Goal: Task Accomplishment & Management: Manage account settings

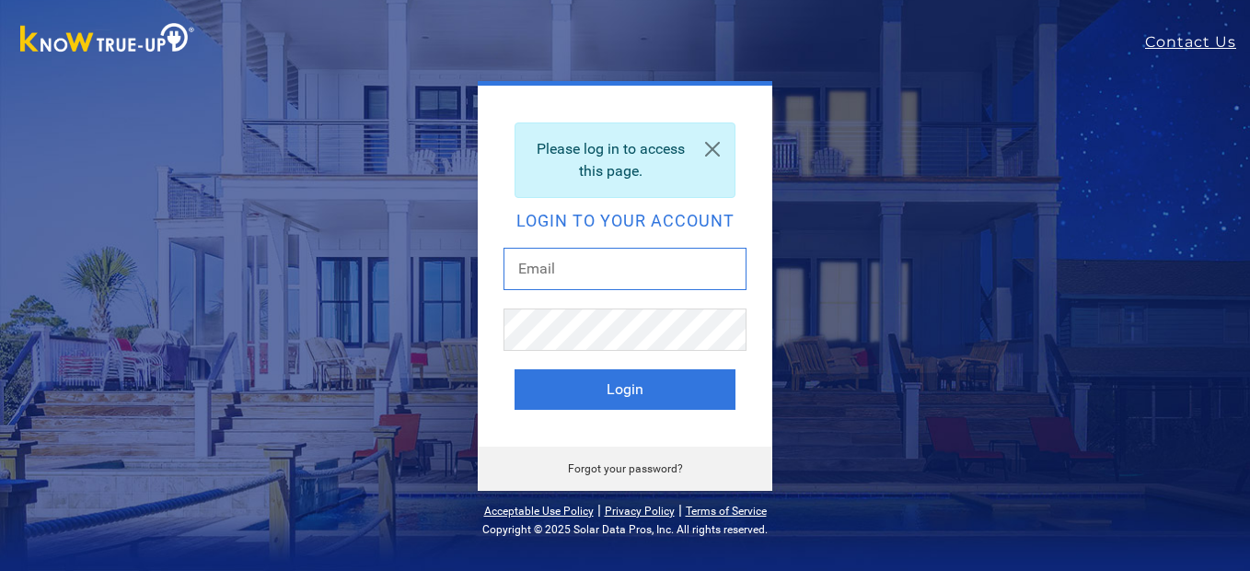
click at [613, 266] on input "text" at bounding box center [625, 269] width 243 height 42
type input "[EMAIL_ADDRESS][DOMAIN_NAME]"
click at [515, 369] on button "Login" at bounding box center [625, 389] width 221 height 41
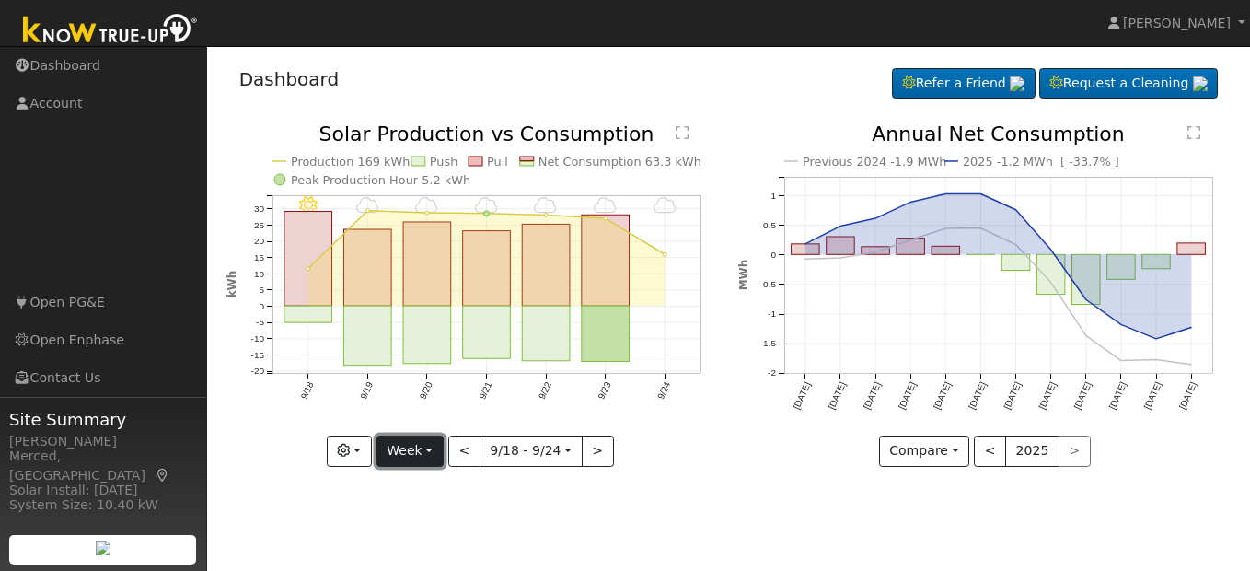
click at [432, 456] on button "Week" at bounding box center [410, 450] width 67 height 31
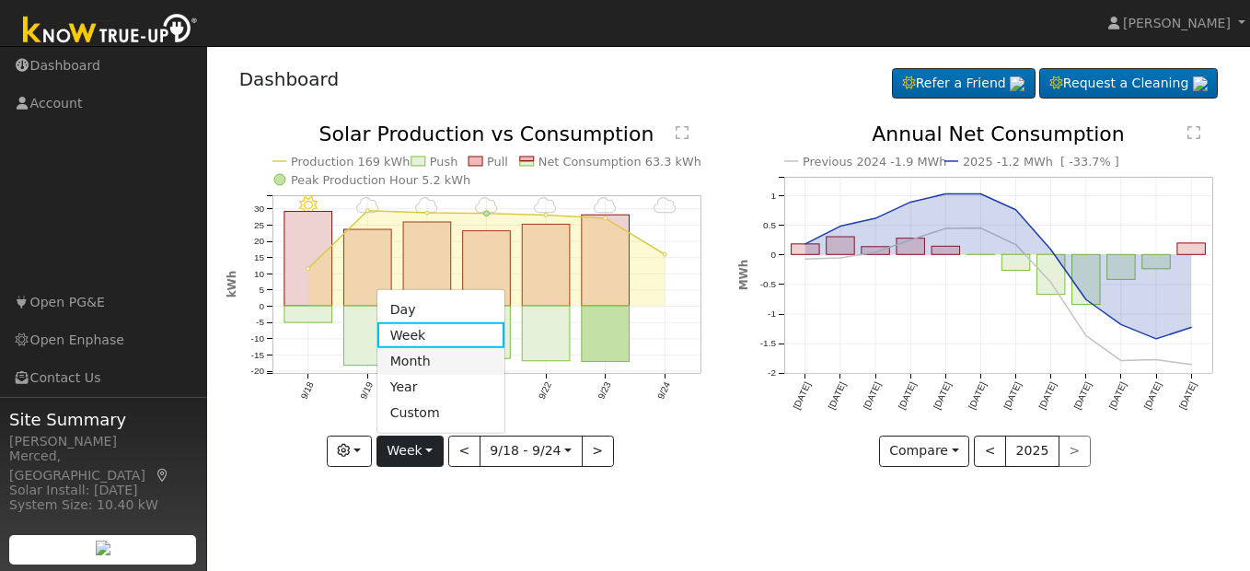
click at [422, 371] on link "Month" at bounding box center [441, 361] width 128 height 26
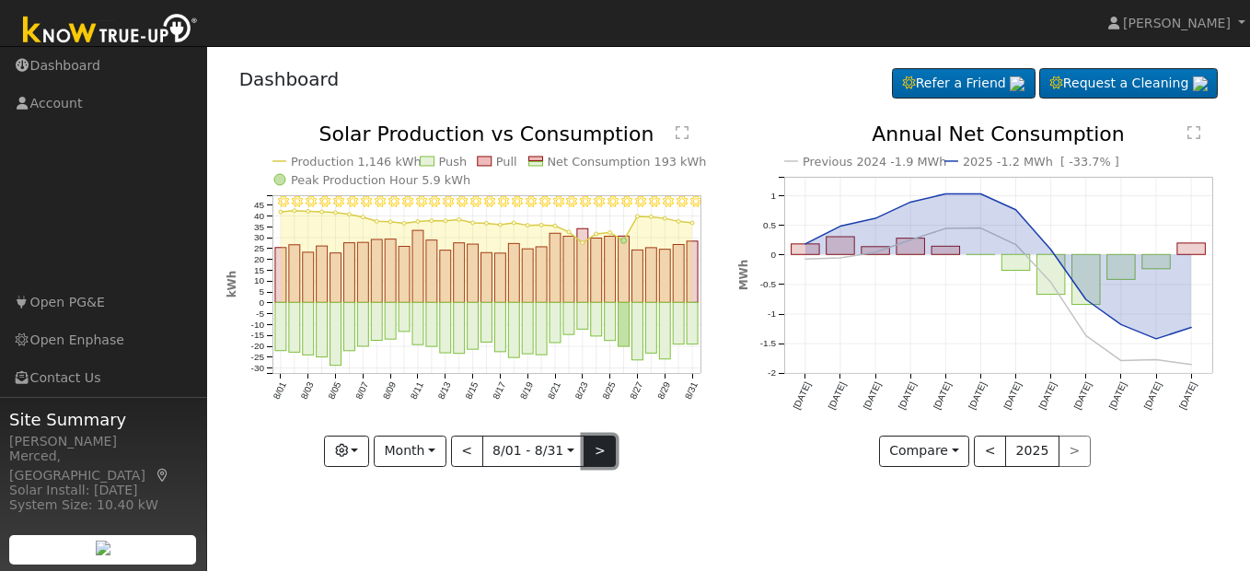
click at [601, 454] on button ">" at bounding box center [600, 450] width 32 height 31
type input "2025-09-01"
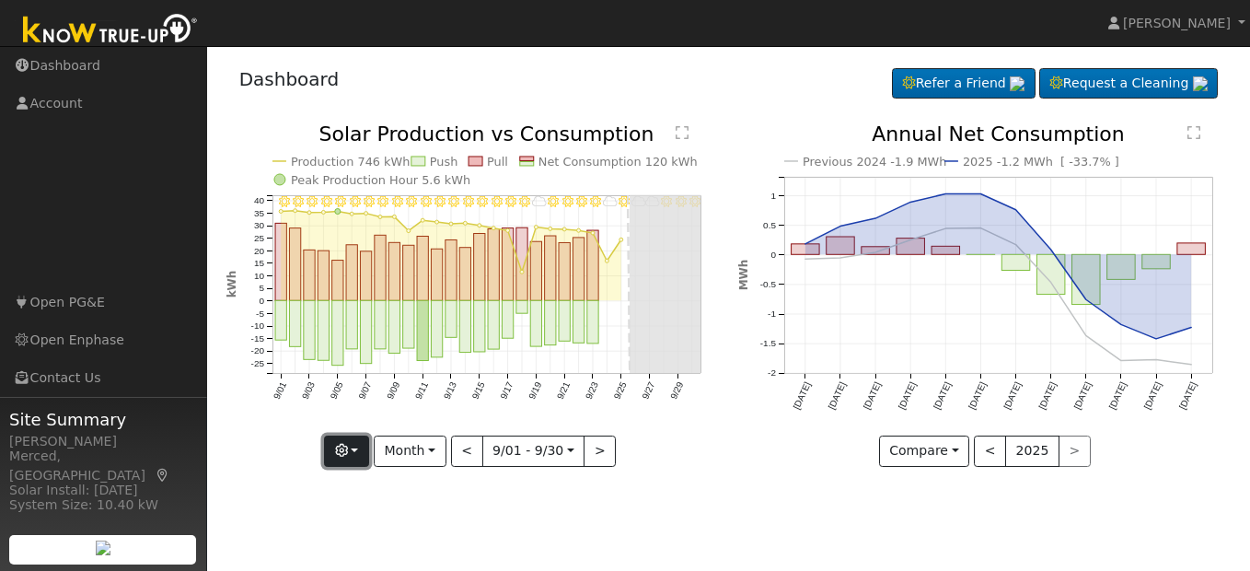
click at [348, 456] on icon "button" at bounding box center [341, 450] width 13 height 13
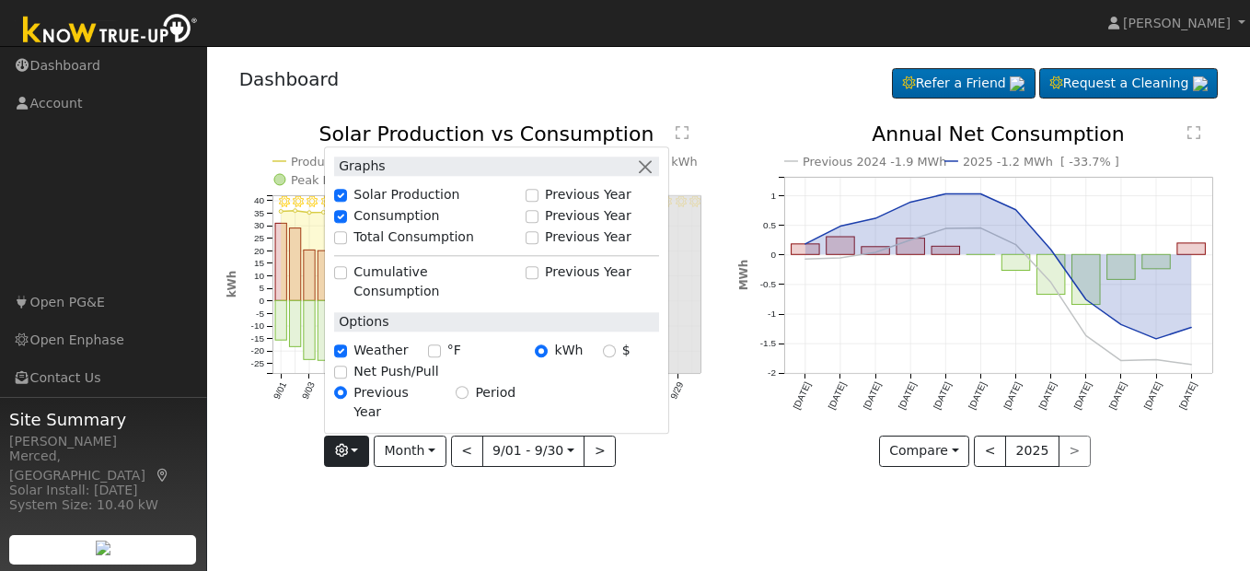
click at [360, 500] on div "User Profile First name Last name Email Email Notifications No Emails No Emails…" at bounding box center [728, 308] width 1043 height 525
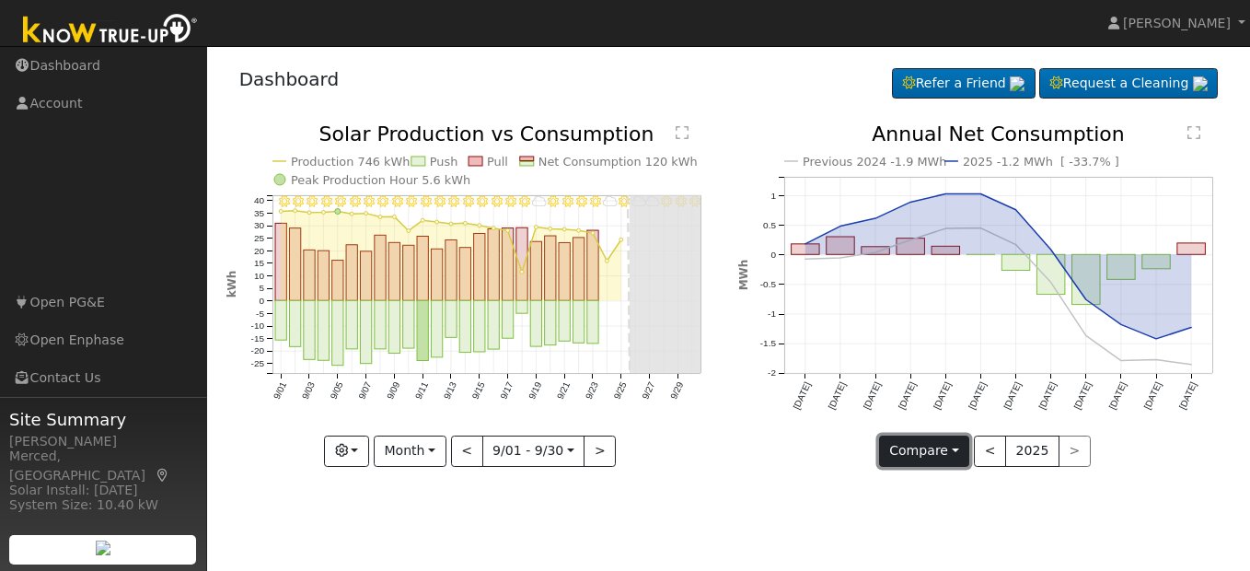
click at [958, 452] on button "Compare" at bounding box center [924, 450] width 91 height 31
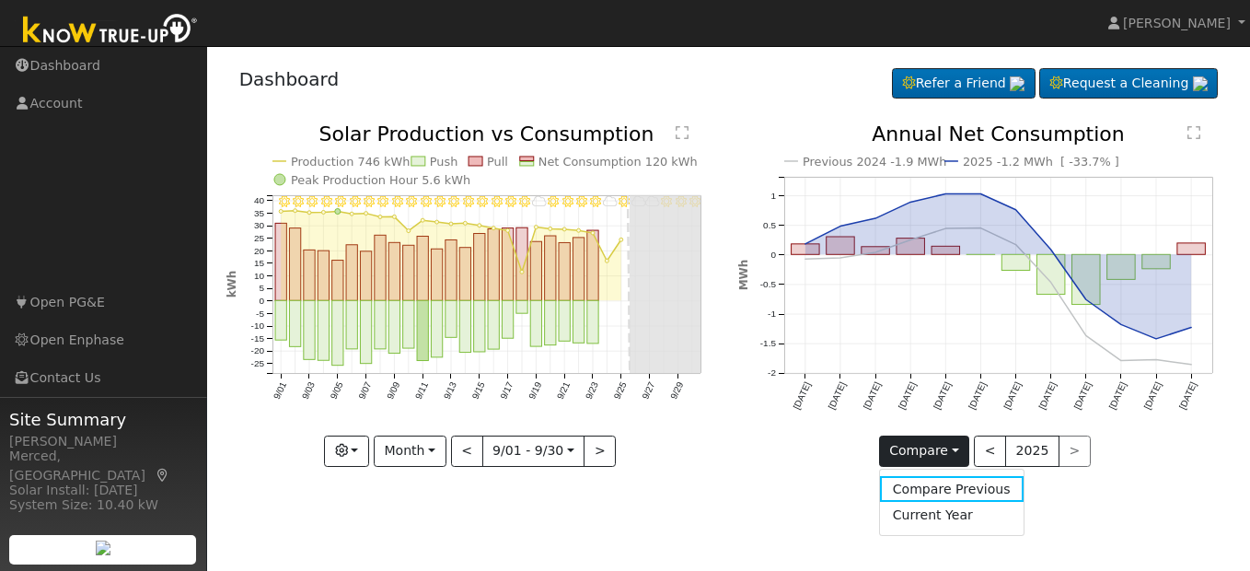
click at [233, 287] on text "kWh" at bounding box center [232, 285] width 13 height 28
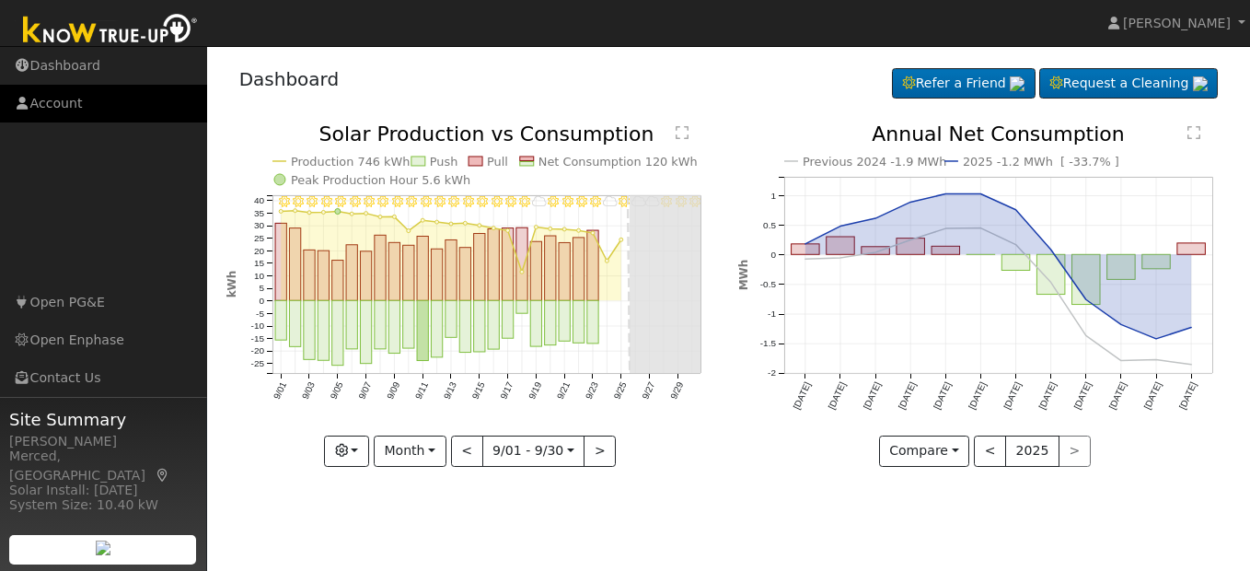
click at [69, 105] on link "Account" at bounding box center [103, 104] width 207 height 38
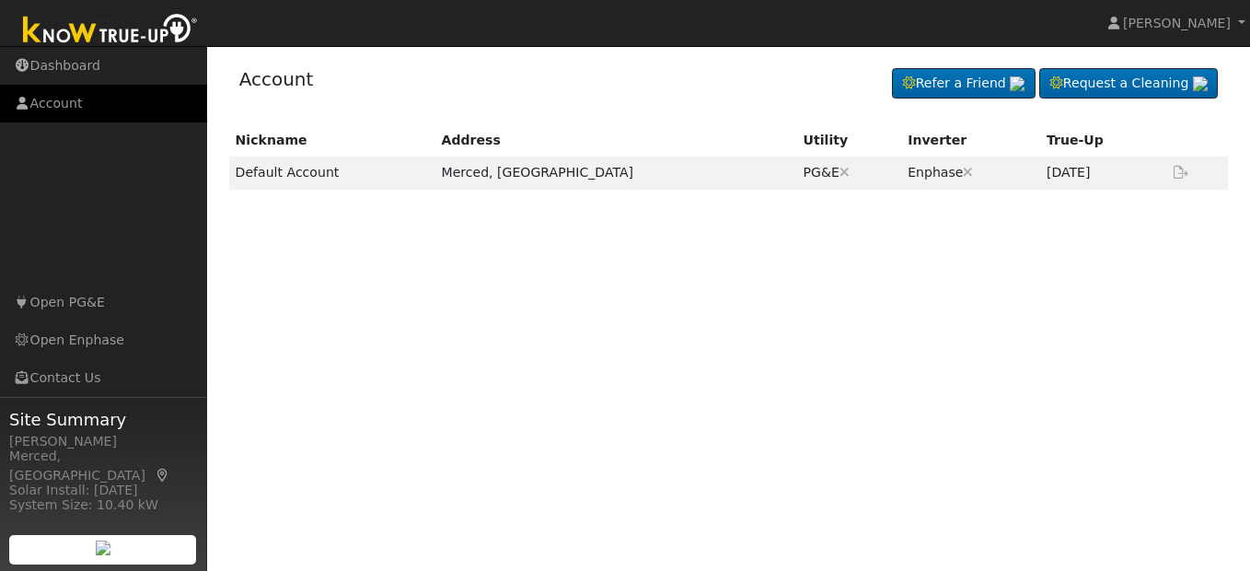
click at [72, 111] on link "Account" at bounding box center [103, 104] width 207 height 38
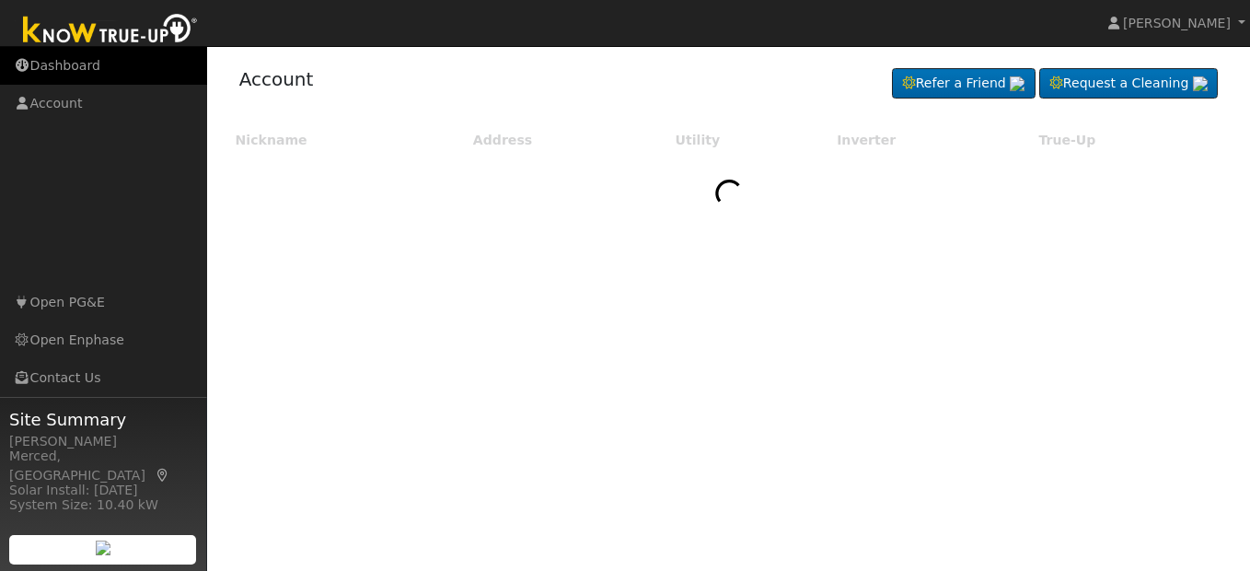
click at [70, 73] on link "Dashboard" at bounding box center [103, 66] width 207 height 38
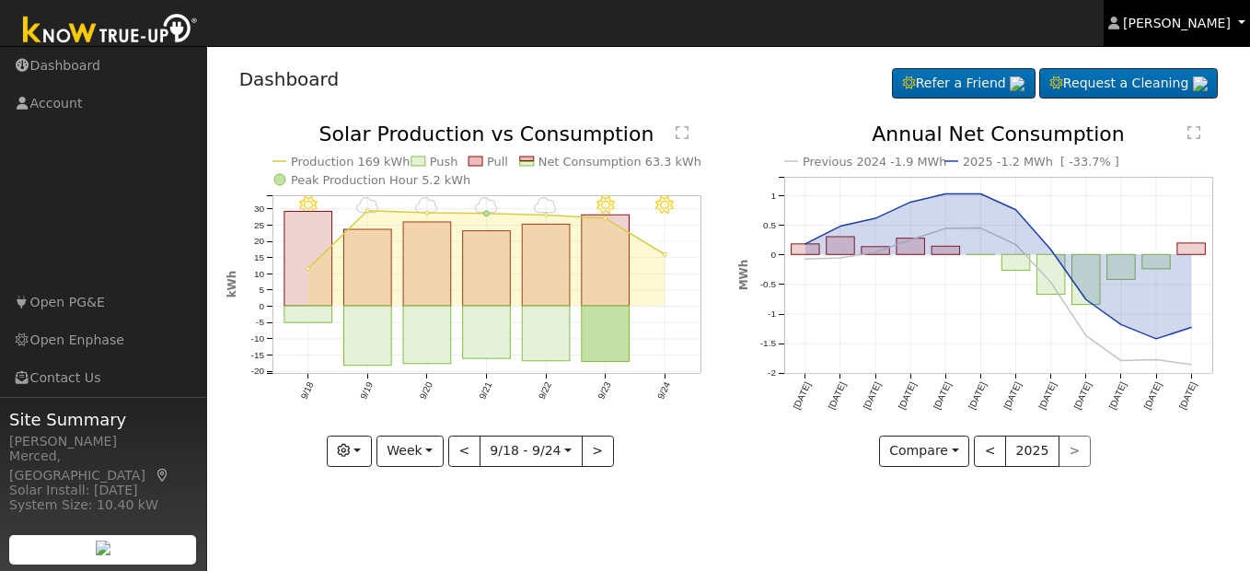
click at [1167, 33] on link "[PERSON_NAME]" at bounding box center [1177, 23] width 147 height 46
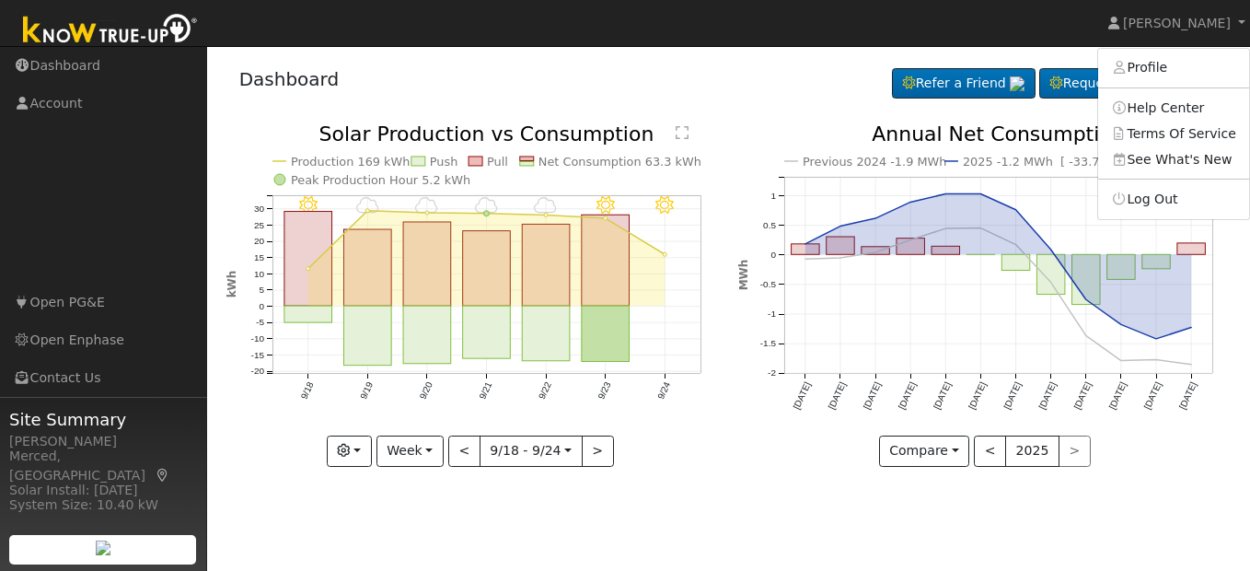
click at [798, 97] on div "Dashboard Refer a Friend Request a Cleaning Refer a Friend" at bounding box center [728, 83] width 1005 height 56
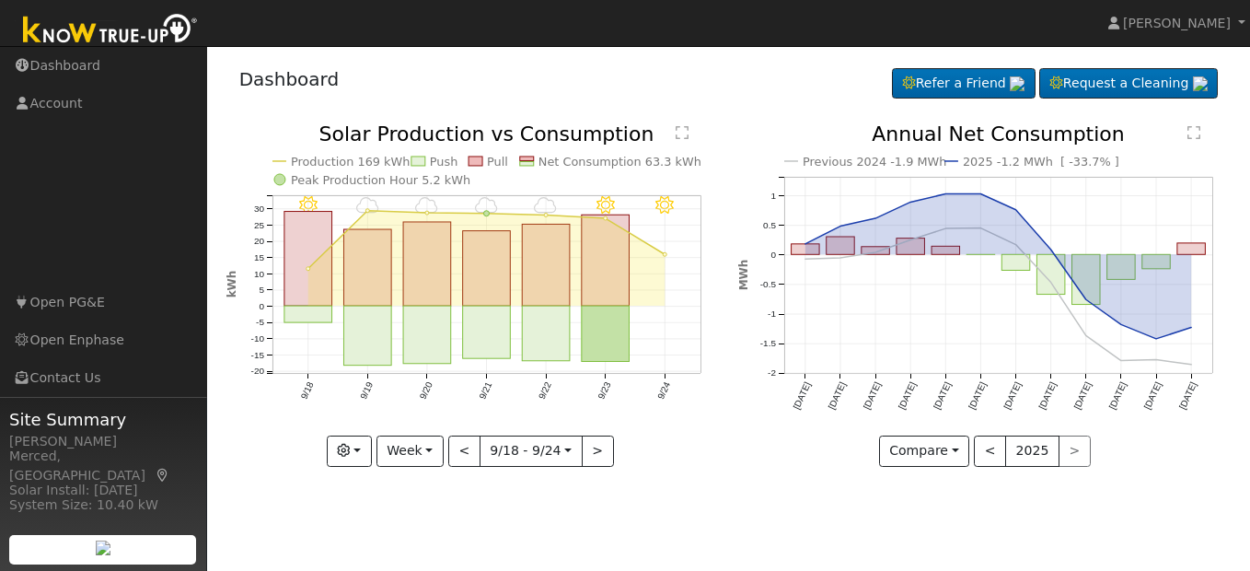
drag, startPoint x: 830, startPoint y: 189, endPoint x: 749, endPoint y: 193, distance: 80.2
click at [749, 193] on icon "Previous 2024 -1.9 MWh 2025 -1.2 MWh [ -33.7% ] [DATE] Oct '[DATE] Dec '[DATE] …" at bounding box center [984, 289] width 493 height 331
click at [357, 448] on button "button" at bounding box center [349, 450] width 45 height 31
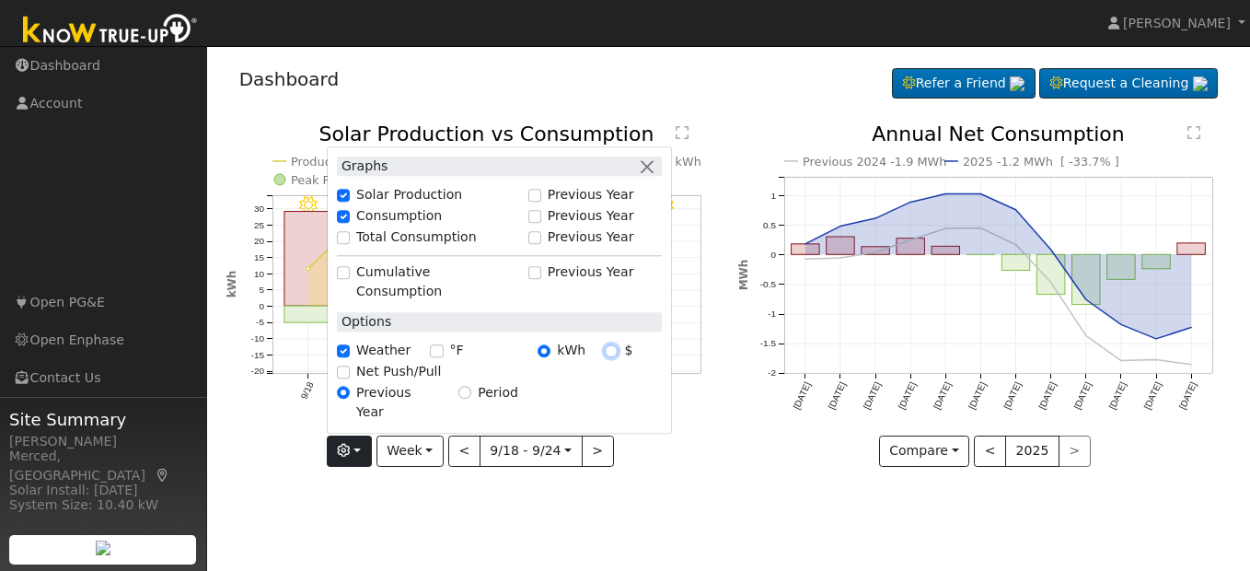
click at [617, 357] on input "$" at bounding box center [611, 350] width 13 height 13
radio input "true"
click at [711, 391] on icon "9/24 - Clear 9/23 - Clear 9/22 - MostlyCloudy 9/21 - MostlyCloudy 9/20 - Mostly…" at bounding box center [472, 294] width 493 height 340
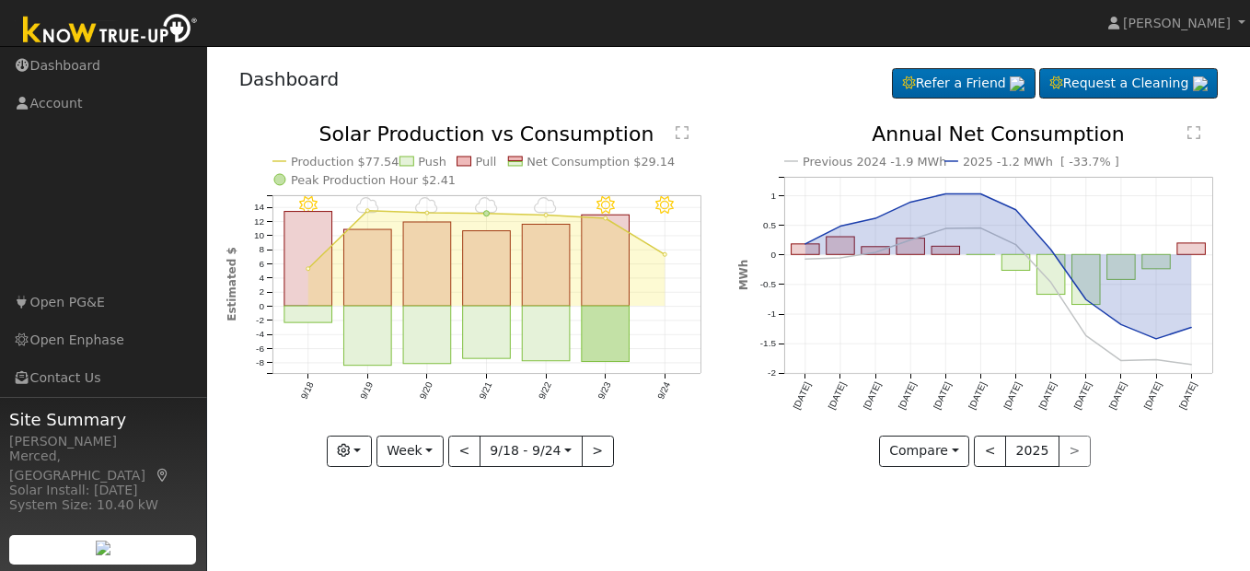
click at [711, 391] on icon "9/24 - Clear 9/23 - Clear 9/22 - MostlyCloudy 9/21 - MostlyCloudy 9/20 - Mostly…" at bounding box center [472, 294] width 493 height 340
click at [954, 458] on button "Compare" at bounding box center [924, 450] width 91 height 31
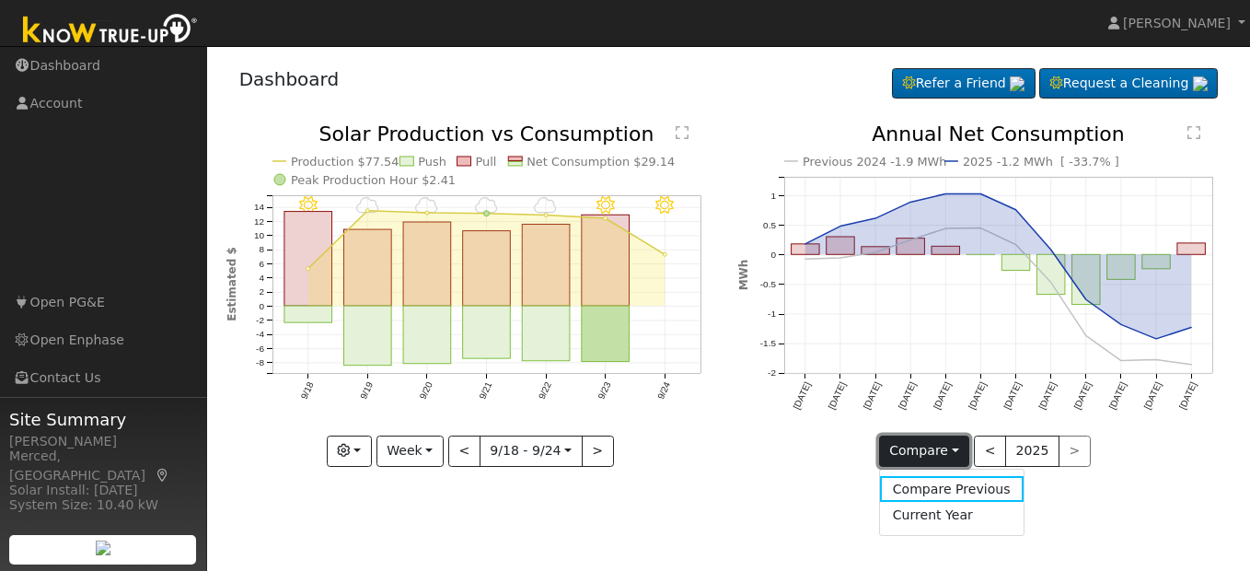
click at [954, 458] on button "Compare" at bounding box center [924, 450] width 91 height 31
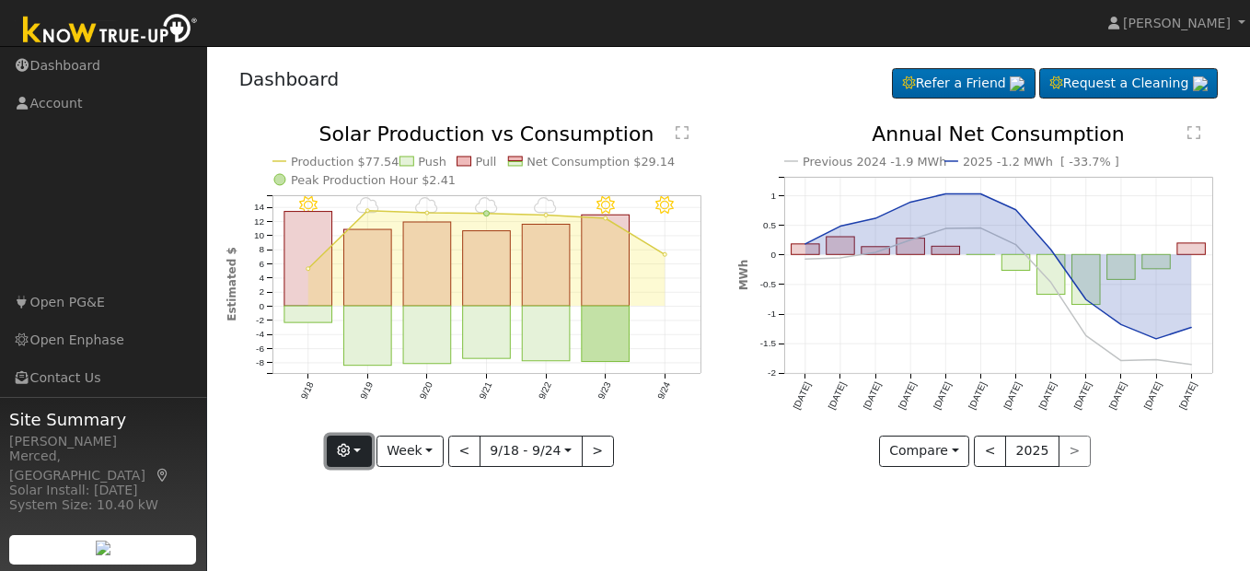
click at [366, 446] on button "button" at bounding box center [349, 450] width 45 height 31
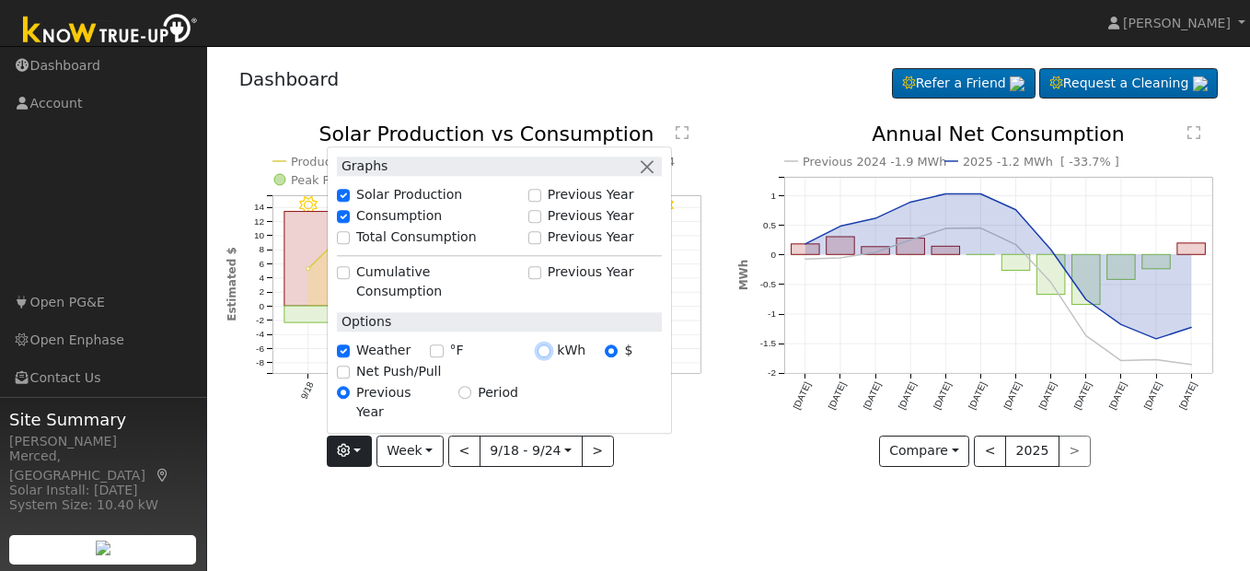
click at [549, 357] on input "kWh" at bounding box center [544, 350] width 13 height 13
radio input "true"
radio input "false"
click at [546, 357] on input "kWh" at bounding box center [544, 350] width 13 height 13
click at [545, 357] on input "kWh" at bounding box center [544, 350] width 13 height 13
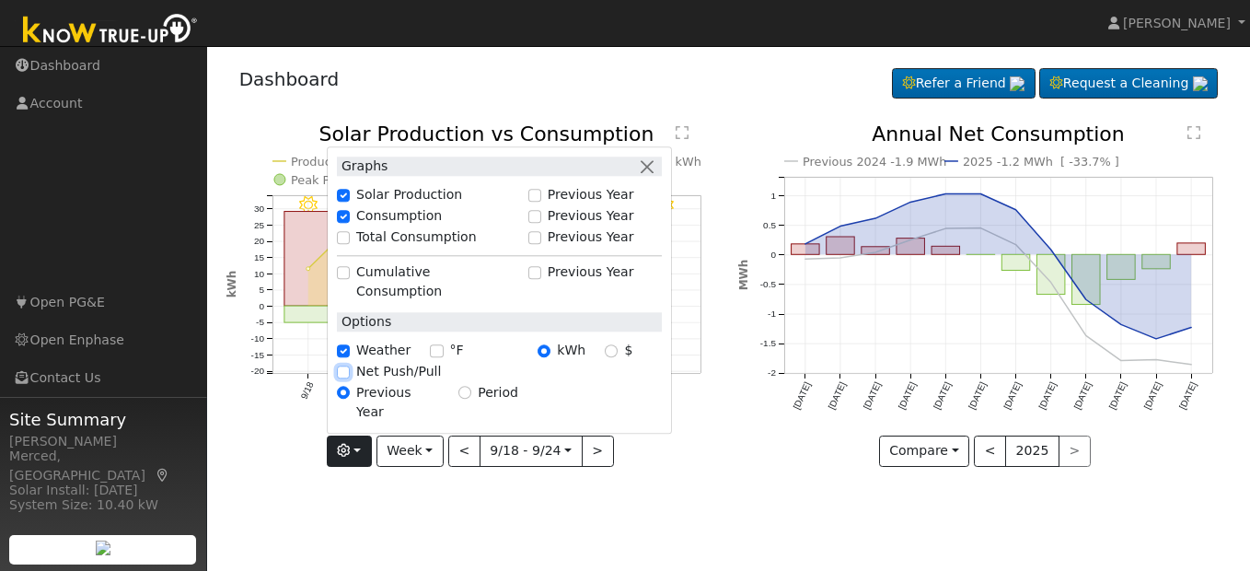
click at [350, 378] on input "Net Push/Pull" at bounding box center [343, 372] width 13 height 13
click at [355, 381] on div "Net Push/Pull" at bounding box center [499, 371] width 325 height 19
click at [350, 378] on input "Net Push/Pull" at bounding box center [343, 372] width 13 height 13
click at [772, 468] on div "Previous 2024 -1.9 MWh 2025 -1.2 MWh [ -33.7% ] Sep '24 Oct '24 Nov '24 Dec '24…" at bounding box center [985, 309] width 513 height 370
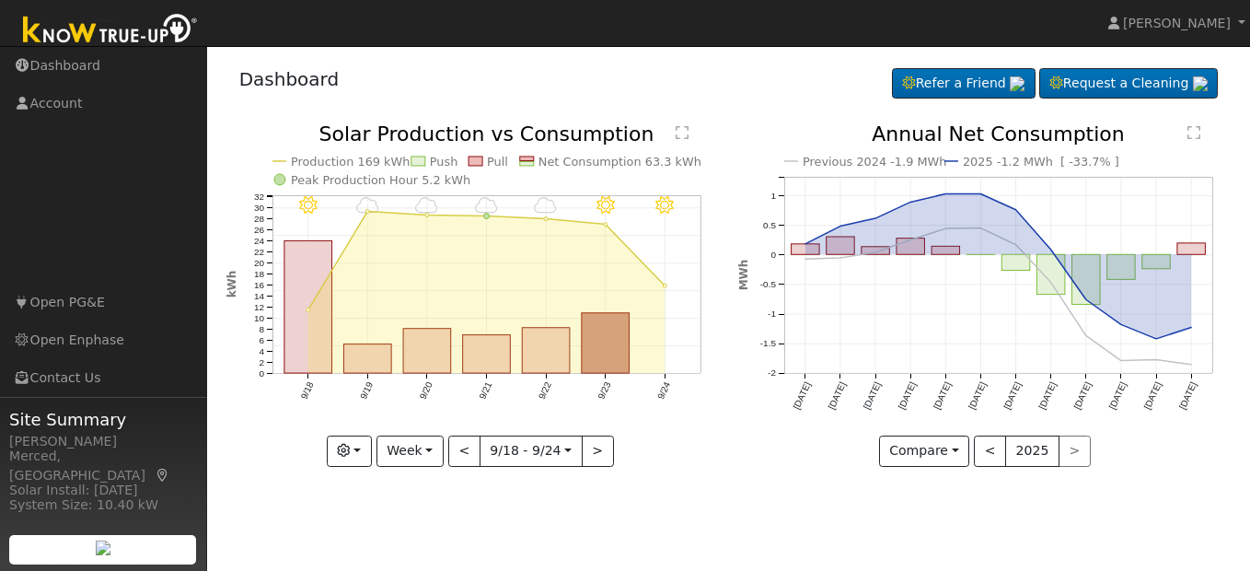
click at [772, 468] on div "Previous 2024 -1.9 MWh 2025 -1.2 MWh [ -33.7% ] Sep '24 Oct '24 Nov '24 Dec '24…" at bounding box center [985, 309] width 513 height 370
click at [410, 455] on button "Week" at bounding box center [410, 450] width 67 height 31
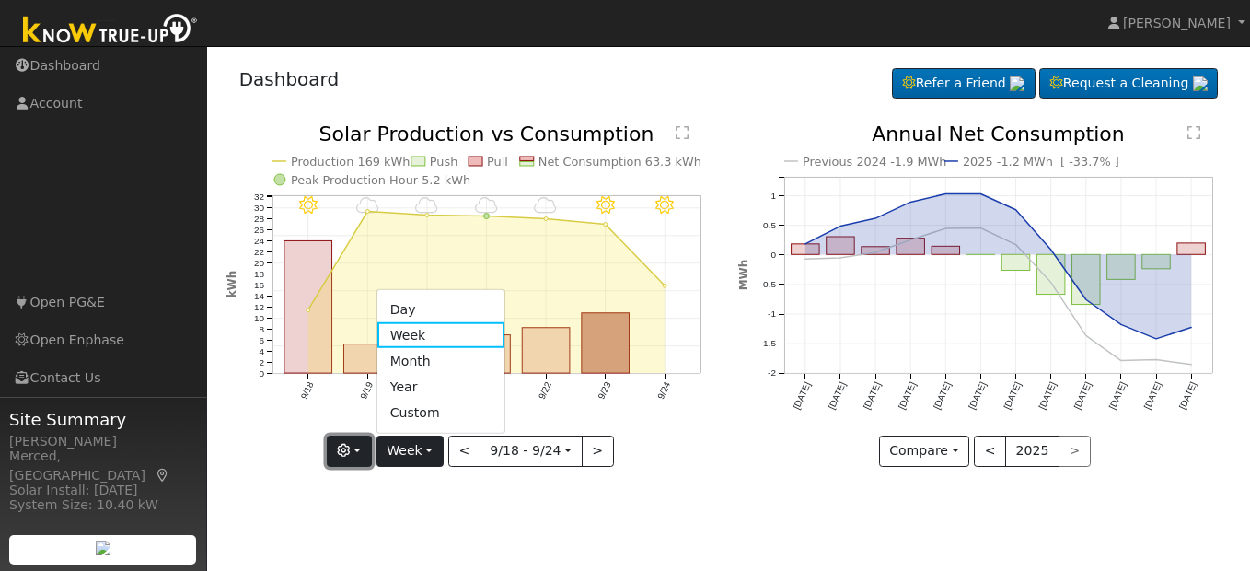
click at [368, 451] on button "button" at bounding box center [349, 450] width 45 height 31
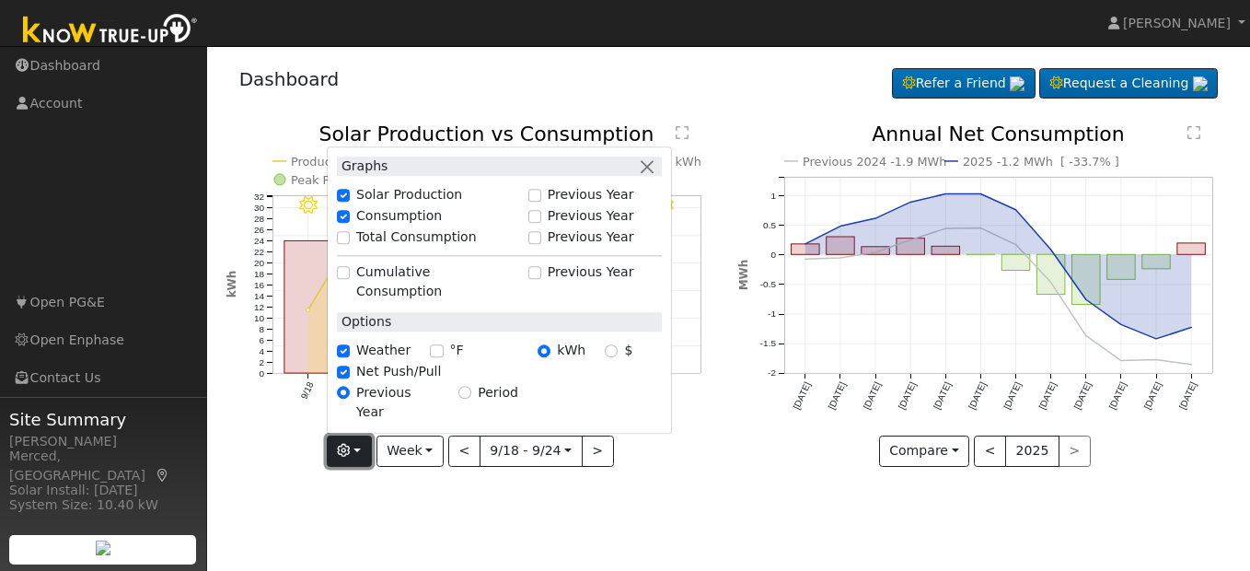
click at [368, 451] on button "button" at bounding box center [349, 450] width 45 height 31
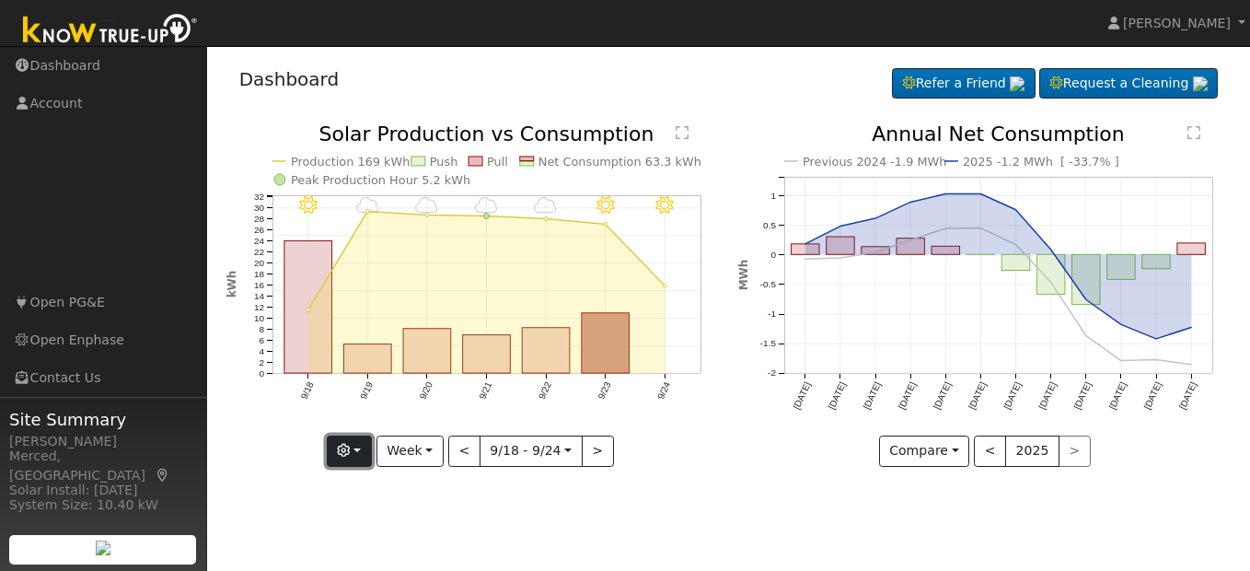
click at [364, 449] on button "button" at bounding box center [349, 450] width 45 height 31
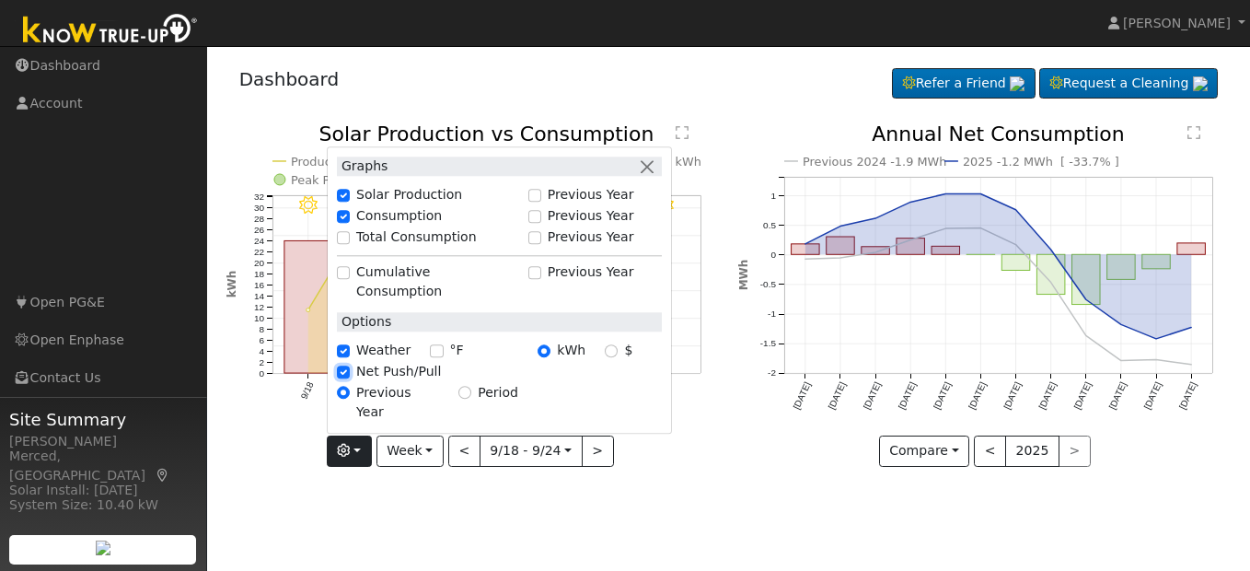
click at [347, 378] on input "Net Push/Pull" at bounding box center [343, 372] width 13 height 13
checkbox input "false"
click at [646, 461] on icon "9/24 - Clear 9/23 - Clear 9/22 - MostlyCloudy 9/21 - MostlyCloudy 9/20 - Mostly…" at bounding box center [472, 294] width 493 height 340
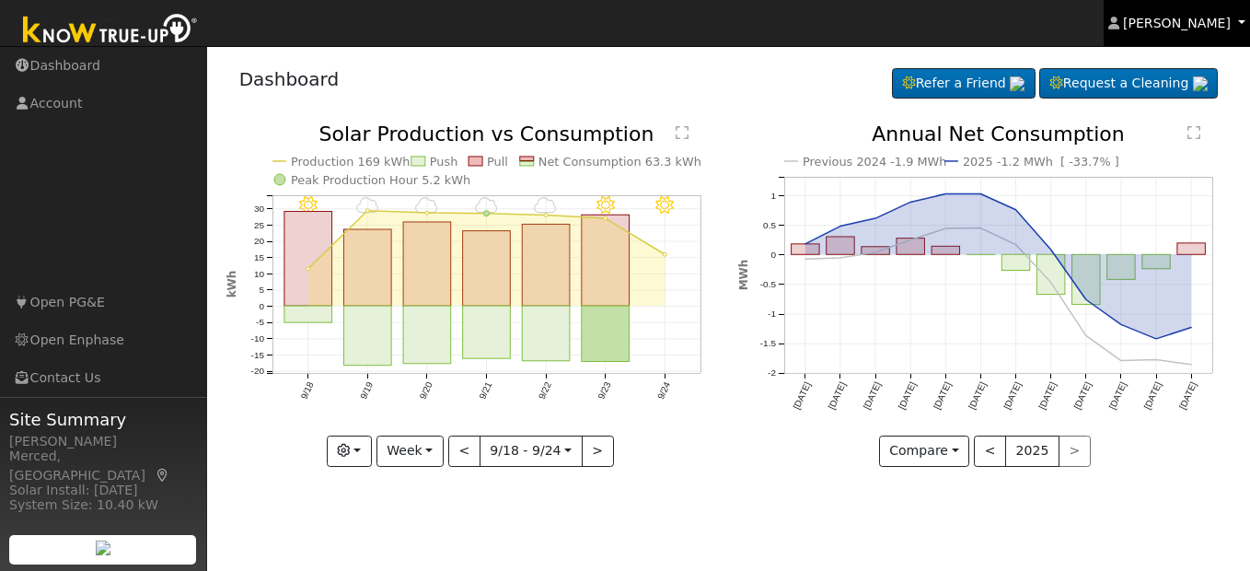
click at [1184, 21] on span "[PERSON_NAME]" at bounding box center [1177, 23] width 108 height 15
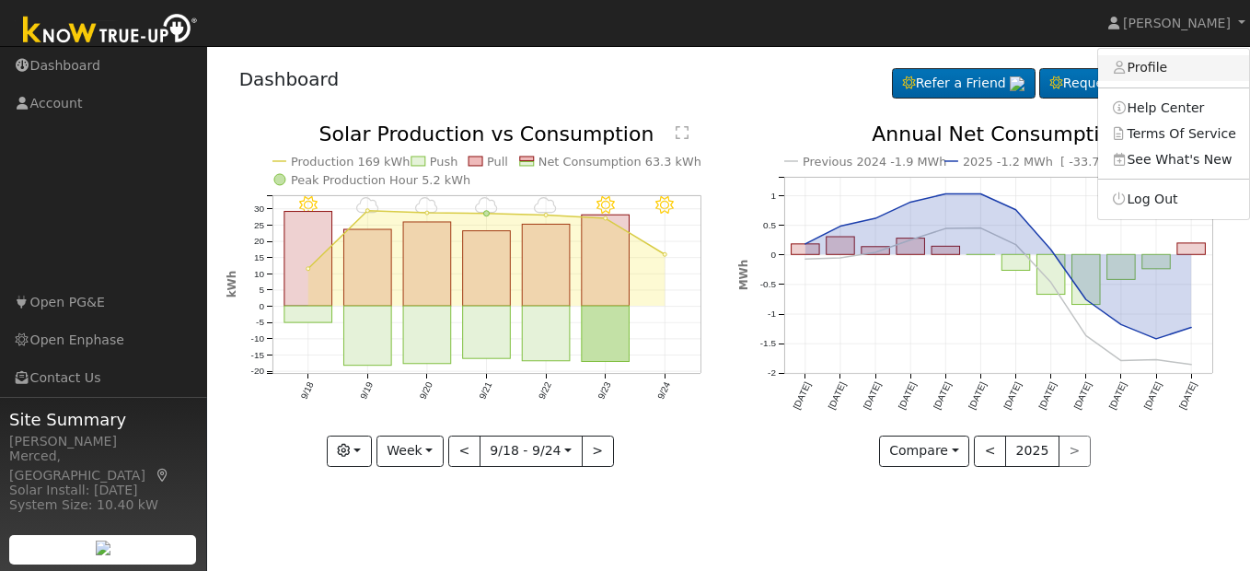
click at [1152, 64] on link "Profile" at bounding box center [1173, 68] width 151 height 26
click at [0, 0] on div "User Profile First name Last name Email Email Notifications No Emails No Emails…" at bounding box center [0, 0] width 0 height 0
click at [1153, 64] on div "Dashboard Refer a Friend Request a Cleaning Refer a Friend" at bounding box center [728, 83] width 1005 height 56
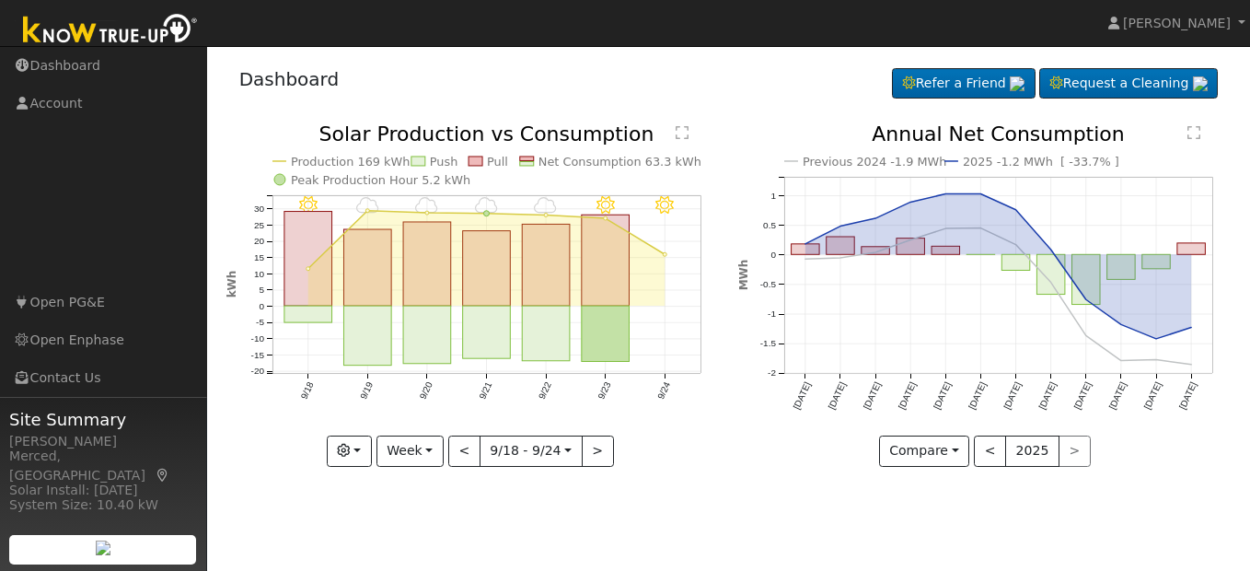
click at [1154, 64] on div "Dashboard Refer a Friend Request a Cleaning Refer a Friend" at bounding box center [728, 83] width 1005 height 56
drag, startPoint x: 1154, startPoint y: 64, endPoint x: 832, endPoint y: 31, distance: 322.9
click at [832, 31] on nav "James Mendoza James Mendoza Profile Help Center Terms Of Service See What's New…" at bounding box center [625, 23] width 1250 height 47
click at [1174, 23] on span "[PERSON_NAME]" at bounding box center [1177, 23] width 108 height 15
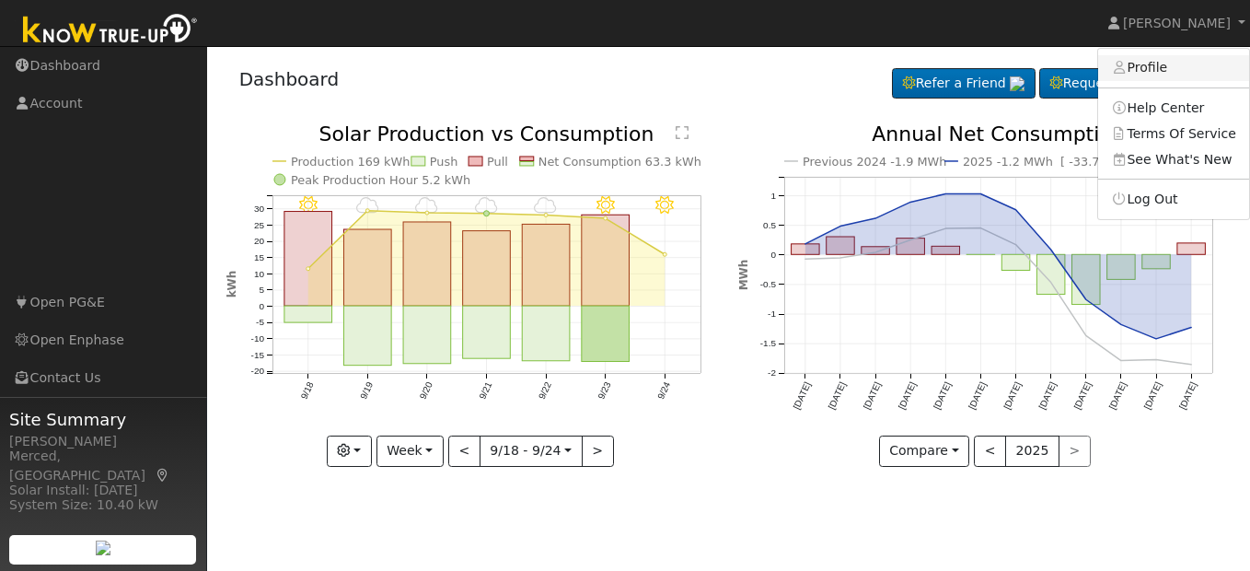
click at [1177, 61] on link "Profile" at bounding box center [1173, 68] width 151 height 26
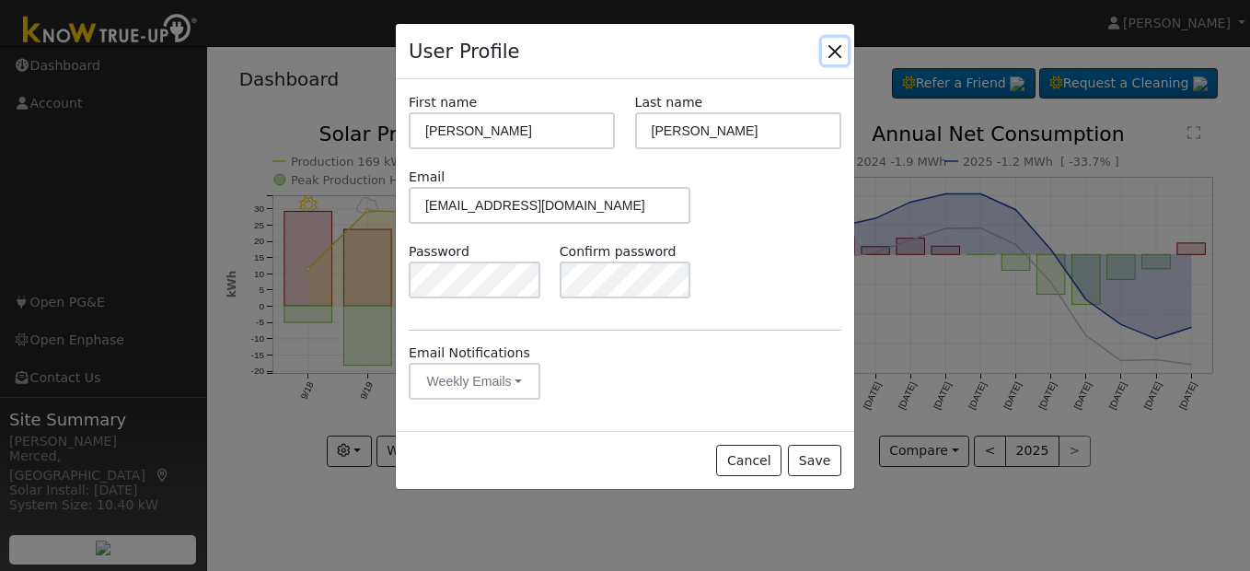
click at [835, 49] on button "Close" at bounding box center [835, 51] width 26 height 26
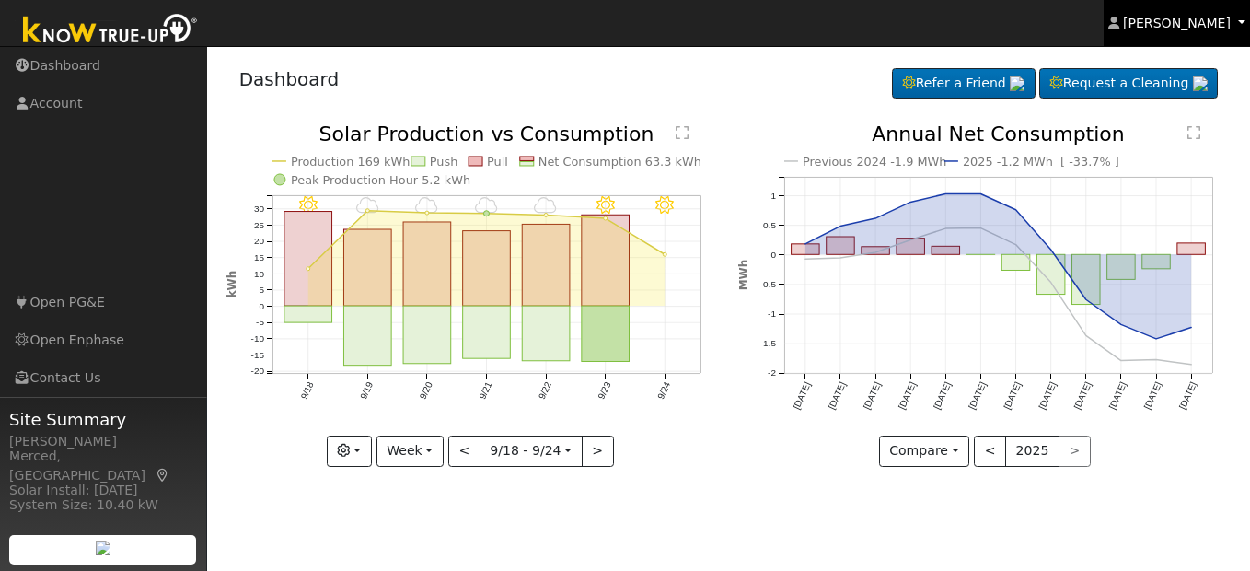
click at [1202, 29] on span "[PERSON_NAME]" at bounding box center [1177, 23] width 108 height 15
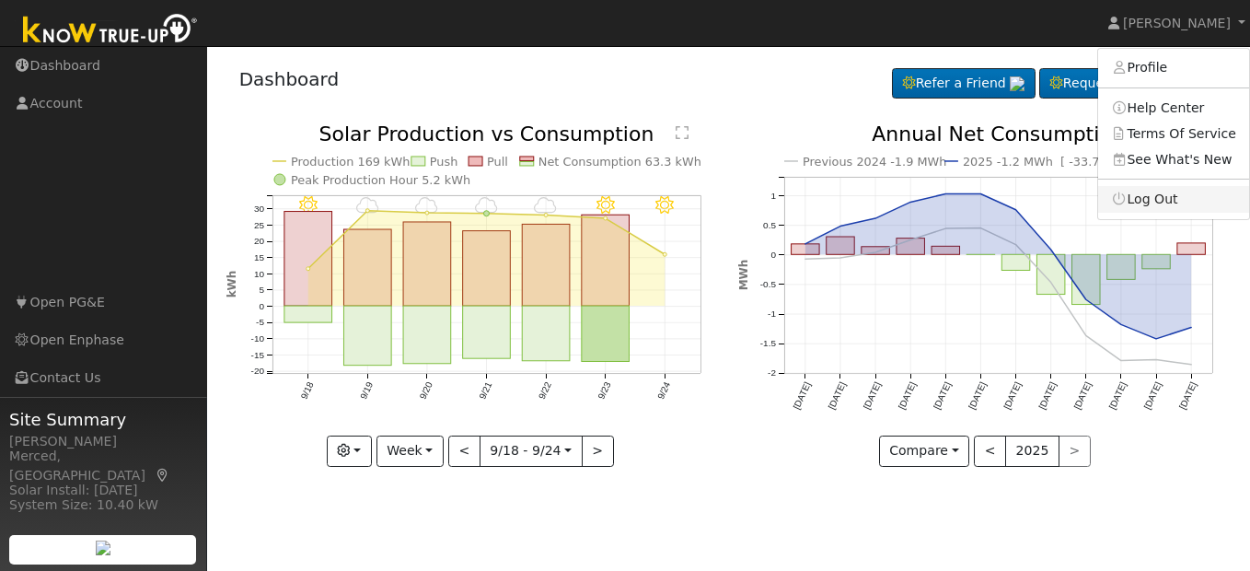
click at [1174, 195] on link "Log Out" at bounding box center [1173, 199] width 151 height 26
click at [1174, 195] on icon "Previous 2024 -1.9 MWh 2025 -1.2 MWh [ -33.7% ] Sep '24 Oct '24 Nov '24 Dec '24…" at bounding box center [984, 289] width 493 height 331
